Goal: Information Seeking & Learning: Learn about a topic

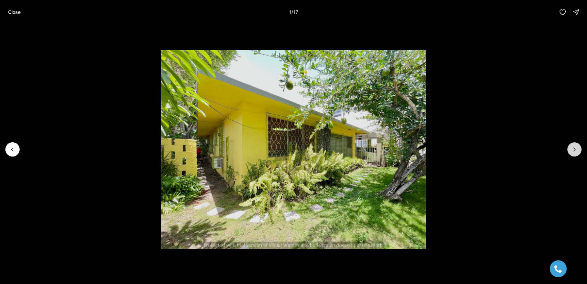
click at [569, 151] on button "Next slide" at bounding box center [574, 149] width 14 height 14
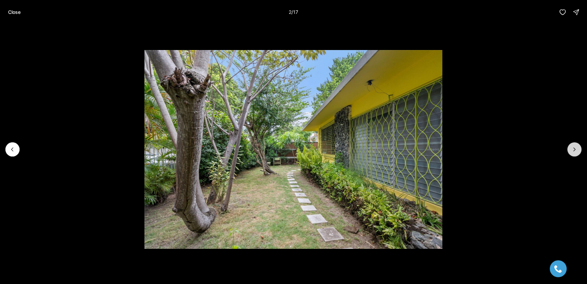
click at [569, 151] on button "Next slide" at bounding box center [574, 149] width 14 height 14
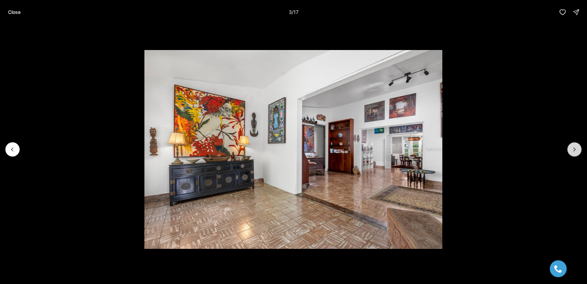
click at [569, 151] on button "Next slide" at bounding box center [574, 149] width 14 height 14
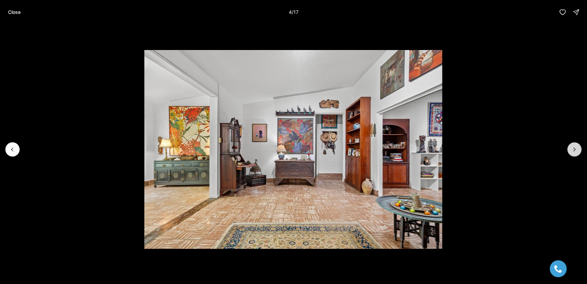
click at [569, 151] on button "Next slide" at bounding box center [574, 149] width 14 height 14
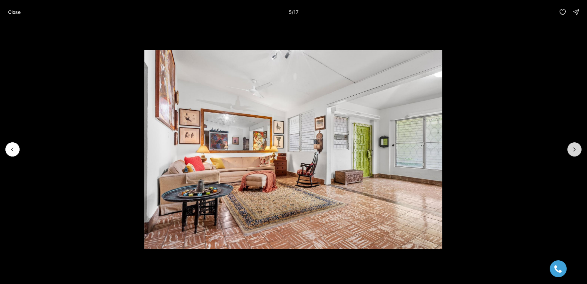
click at [569, 151] on button "Next slide" at bounding box center [574, 149] width 14 height 14
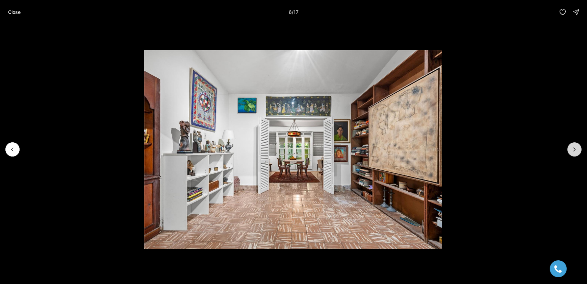
click at [569, 151] on button "Next slide" at bounding box center [574, 149] width 14 height 14
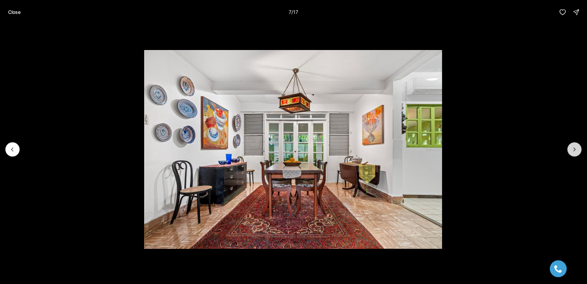
click at [569, 151] on button "Next slide" at bounding box center [574, 149] width 14 height 14
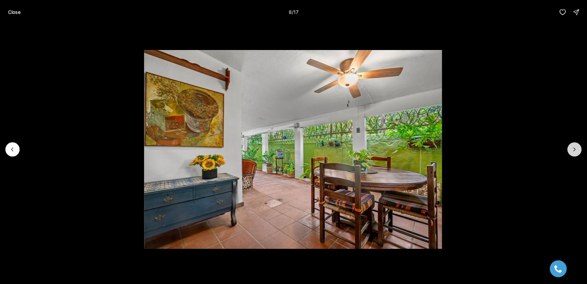
click at [569, 151] on button "Next slide" at bounding box center [574, 149] width 14 height 14
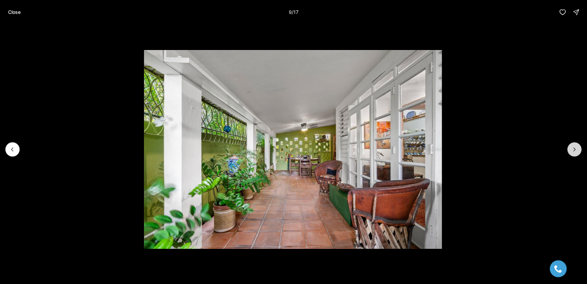
click at [569, 151] on button "Next slide" at bounding box center [574, 149] width 14 height 14
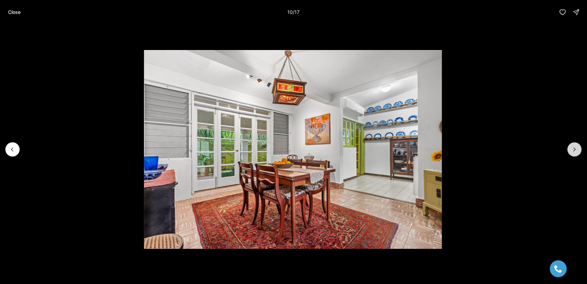
click at [569, 151] on button "Next slide" at bounding box center [574, 149] width 14 height 14
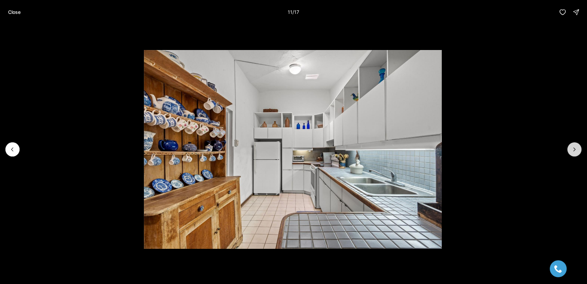
click at [569, 151] on button "Next slide" at bounding box center [574, 149] width 14 height 14
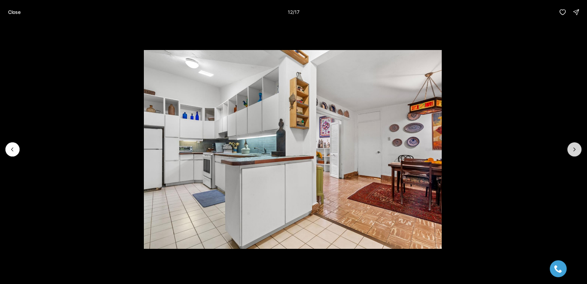
click at [569, 151] on button "Next slide" at bounding box center [574, 149] width 14 height 14
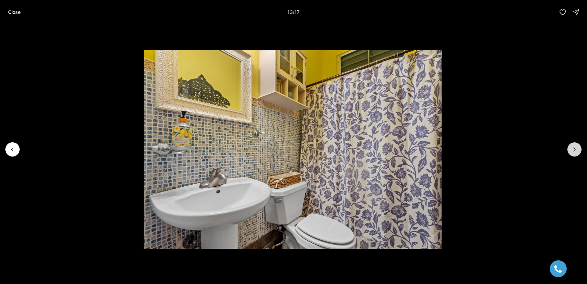
click at [569, 151] on button "Next slide" at bounding box center [574, 149] width 14 height 14
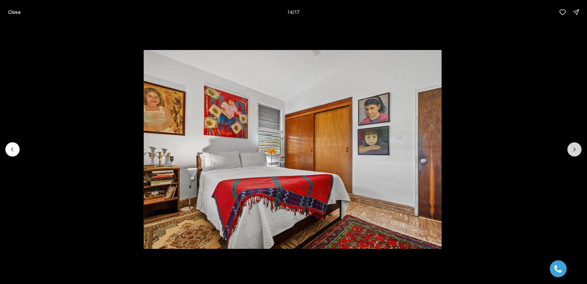
click at [569, 151] on button "Next slide" at bounding box center [574, 149] width 14 height 14
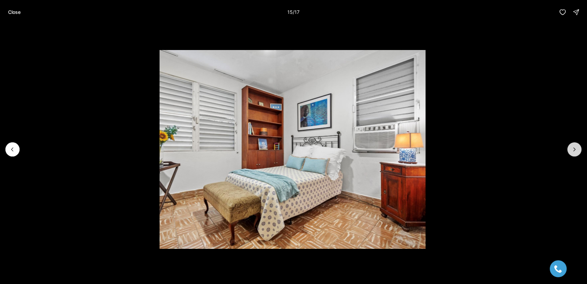
click at [569, 151] on button "Next slide" at bounding box center [574, 149] width 14 height 14
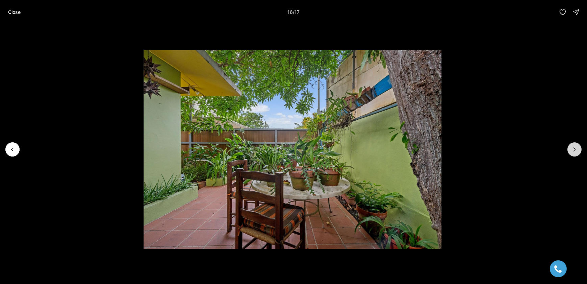
click at [569, 151] on button "Next slide" at bounding box center [574, 149] width 14 height 14
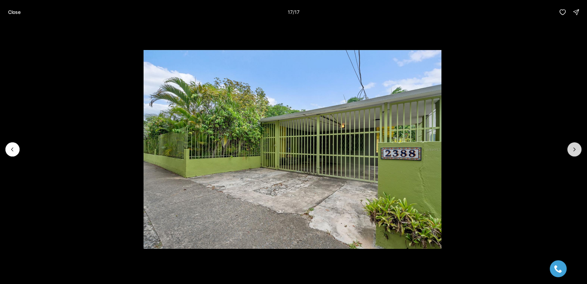
click at [569, 151] on div at bounding box center [574, 149] width 14 height 14
click at [570, 151] on div at bounding box center [574, 149] width 14 height 14
click at [17, 13] on p "Close" at bounding box center [14, 11] width 12 height 5
